Goal: Find specific page/section: Find specific page/section

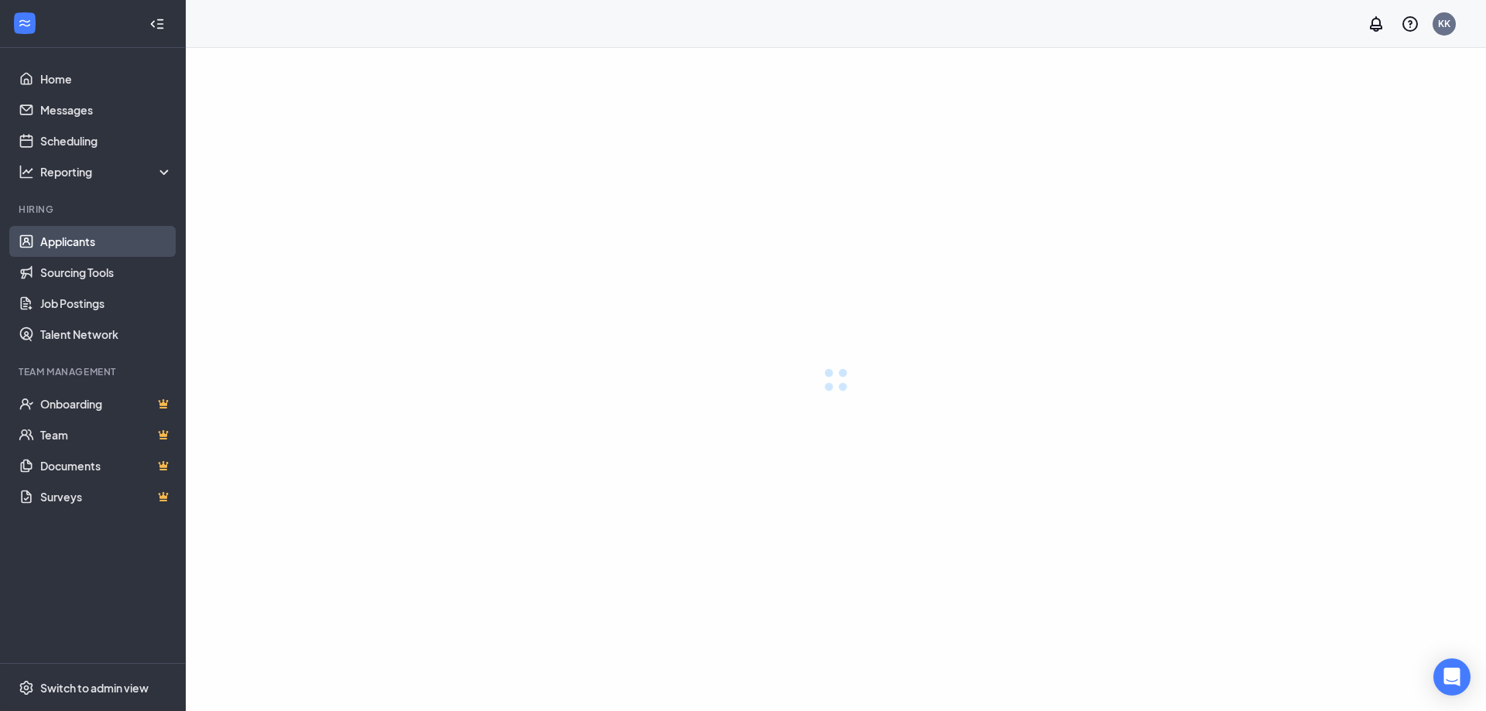
click at [69, 236] on link "Applicants" at bounding box center [106, 241] width 132 height 31
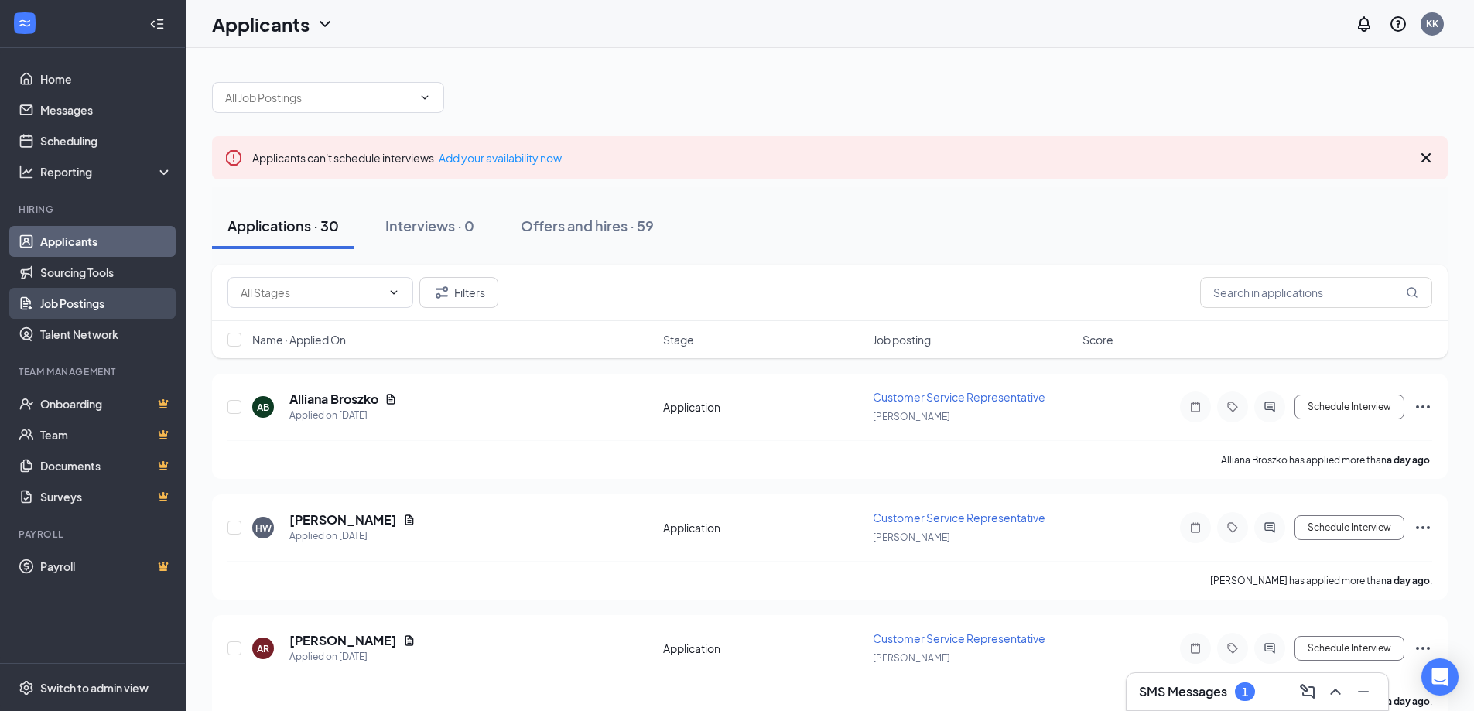
click at [71, 303] on link "Job Postings" at bounding box center [106, 303] width 132 height 31
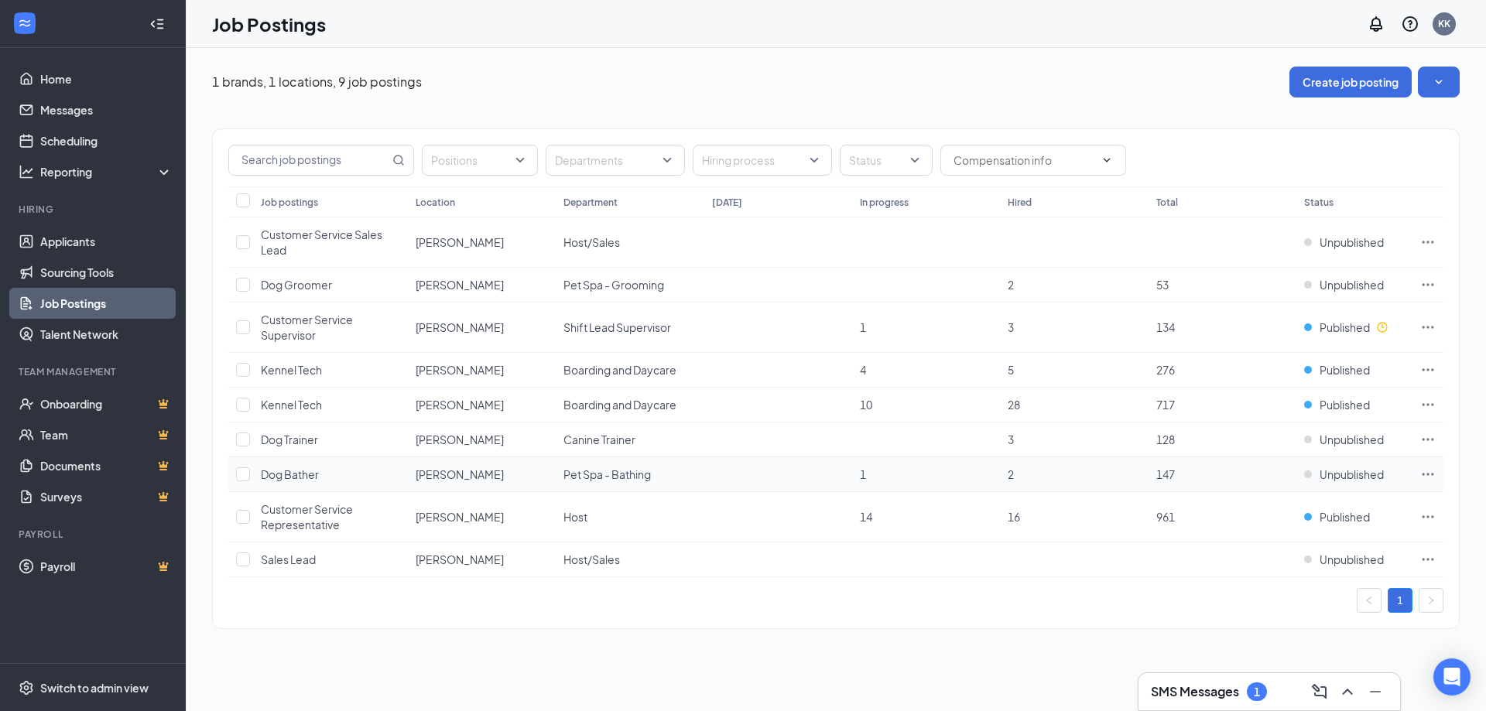
click at [858, 474] on td "1" at bounding box center [926, 474] width 148 height 35
click at [866, 474] on span "1" at bounding box center [863, 474] width 6 height 14
click at [858, 476] on td "1" at bounding box center [926, 474] width 148 height 35
click at [1015, 475] on td "2" at bounding box center [1074, 474] width 148 height 35
click at [1007, 475] on td "2" at bounding box center [1074, 474] width 148 height 35
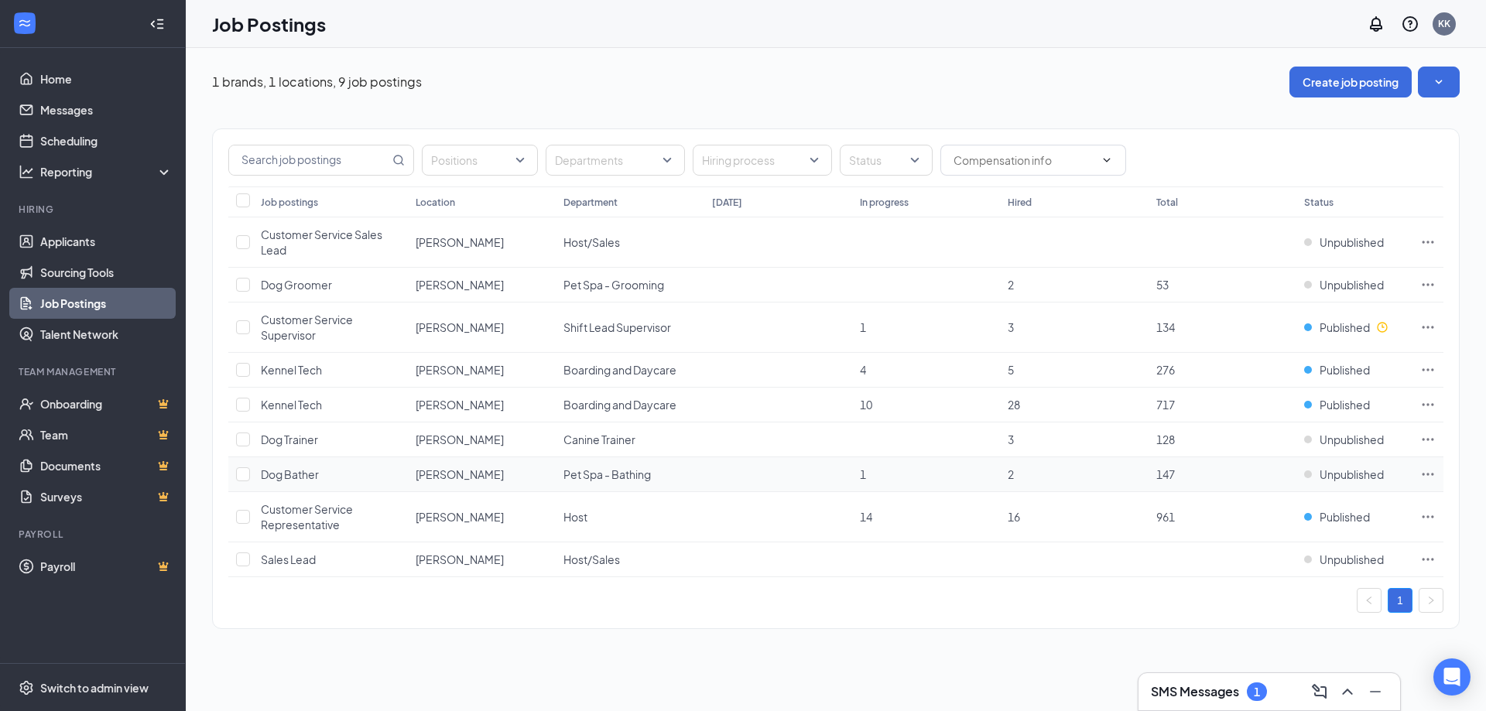
click at [865, 475] on span "1" at bounding box center [863, 474] width 6 height 14
click at [71, 238] on link "Applicants" at bounding box center [106, 241] width 132 height 31
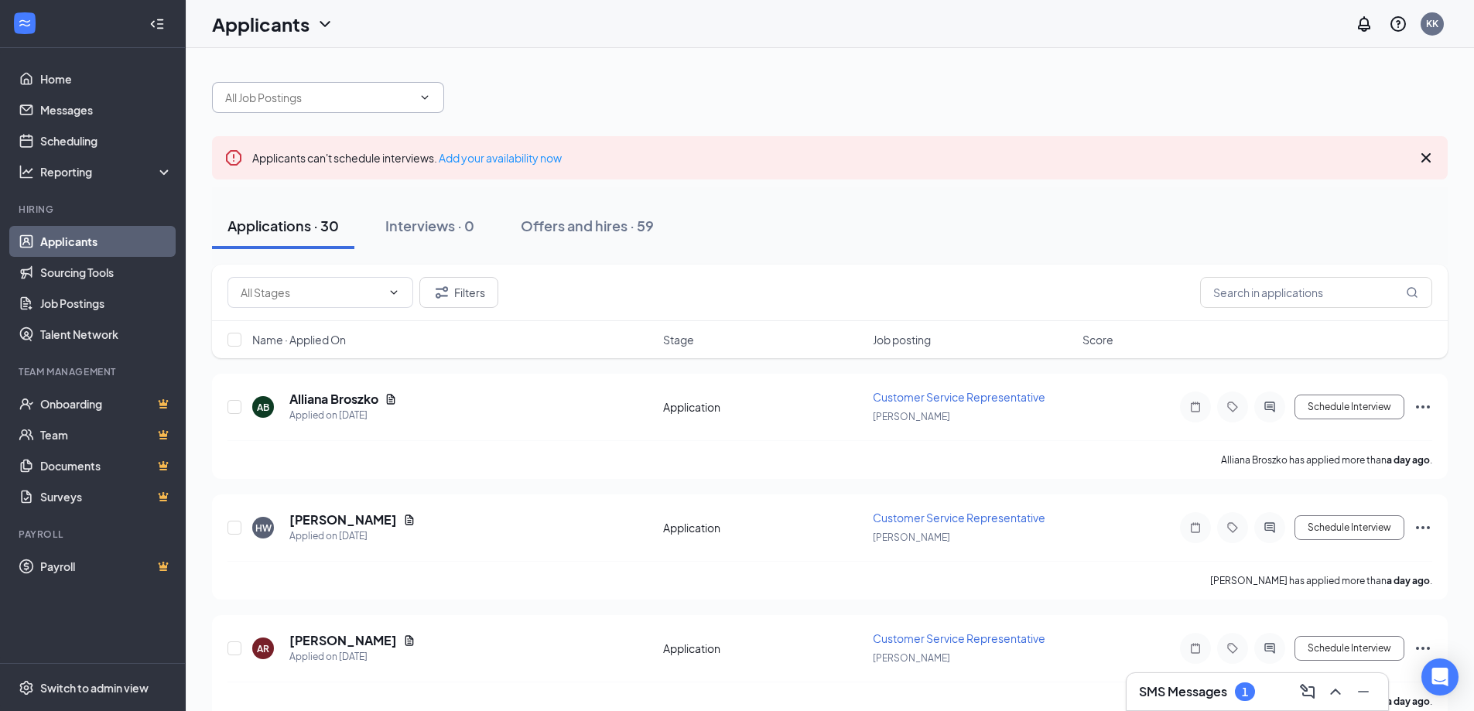
click at [429, 101] on icon "ChevronDown" at bounding box center [425, 97] width 12 height 12
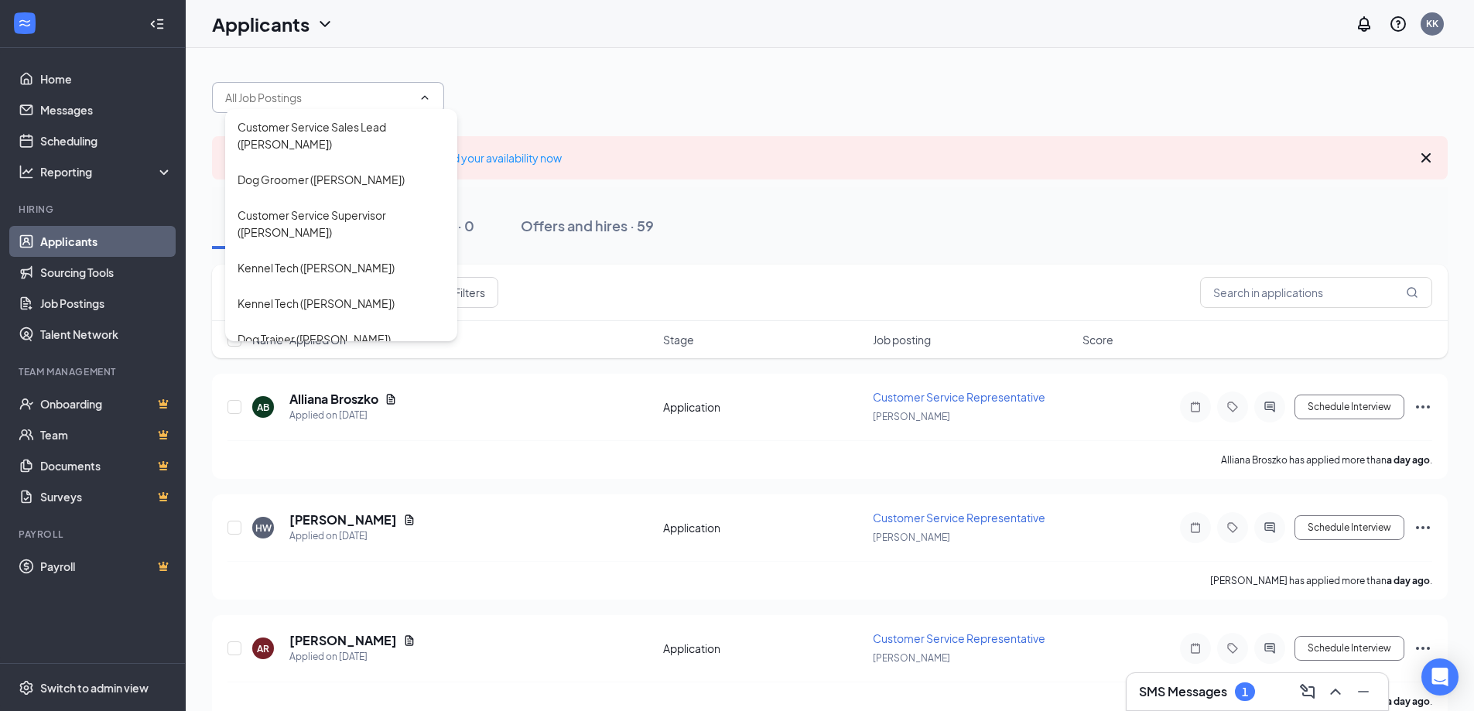
click at [712, 101] on div "Customer Service Sales Lead ([PERSON_NAME]) Dog Groomer ([PERSON_NAME]) Custome…" at bounding box center [830, 90] width 1236 height 46
